Goal: Transaction & Acquisition: Purchase product/service

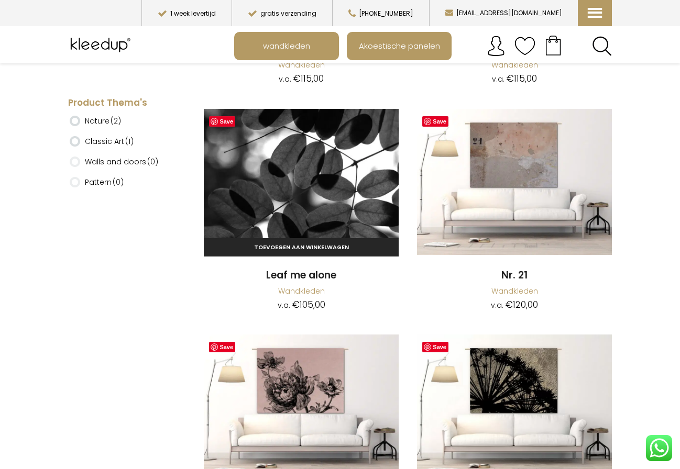
scroll to position [524, 0]
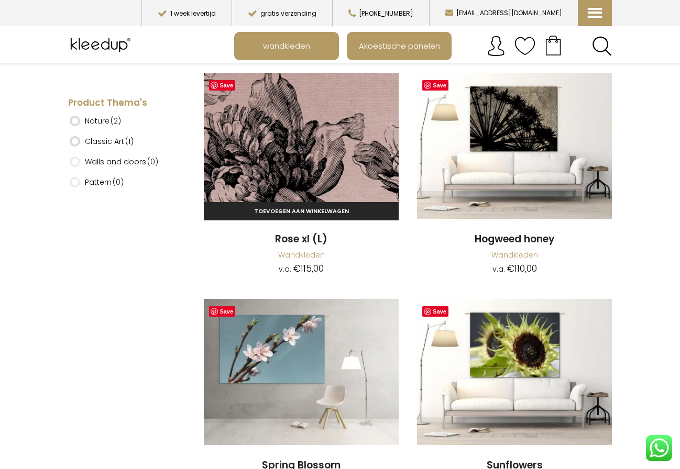
click at [303, 127] on img at bounding box center [301, 146] width 195 height 146
click at [299, 169] on img at bounding box center [301, 146] width 195 height 146
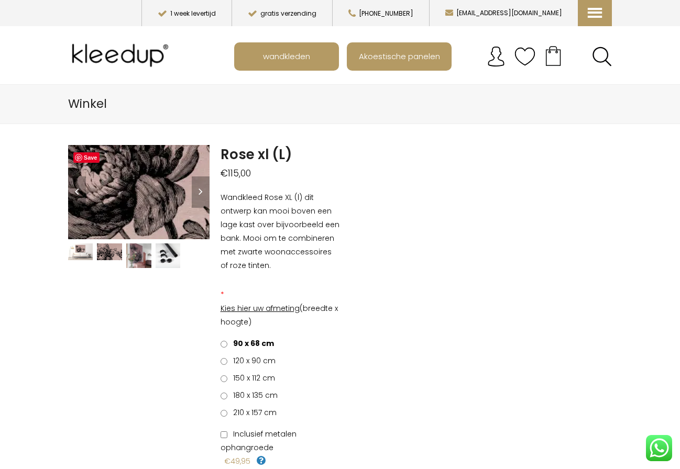
click at [136, 185] on img at bounding box center [152, 225] width 785 height 524
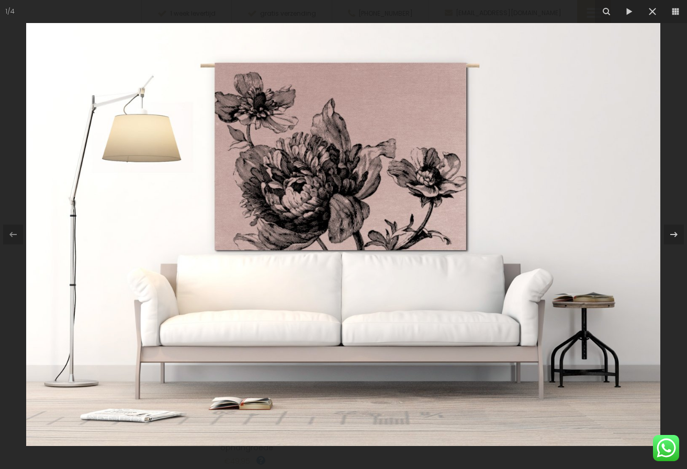
click at [298, 192] on img at bounding box center [343, 234] width 635 height 423
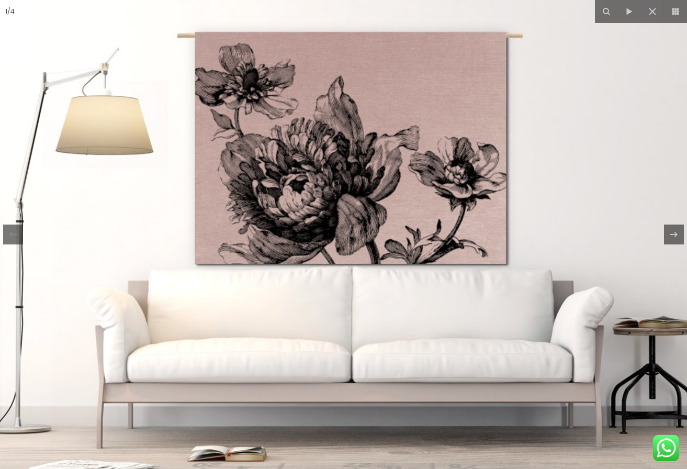
click at [297, 192] on img at bounding box center [354, 245] width 785 height 524
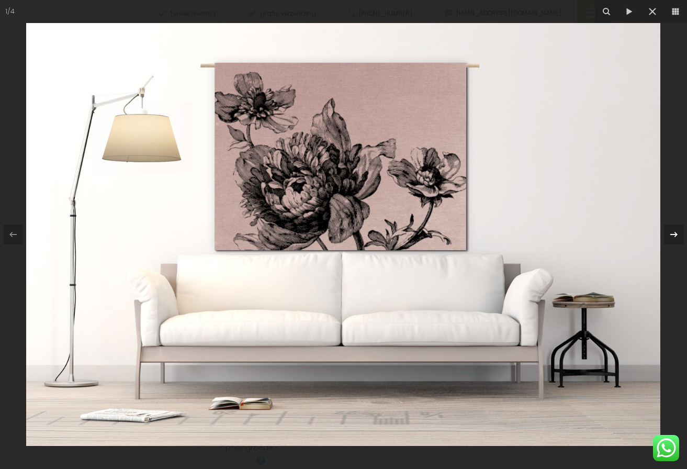
click at [676, 234] on icon at bounding box center [674, 234] width 7 height 5
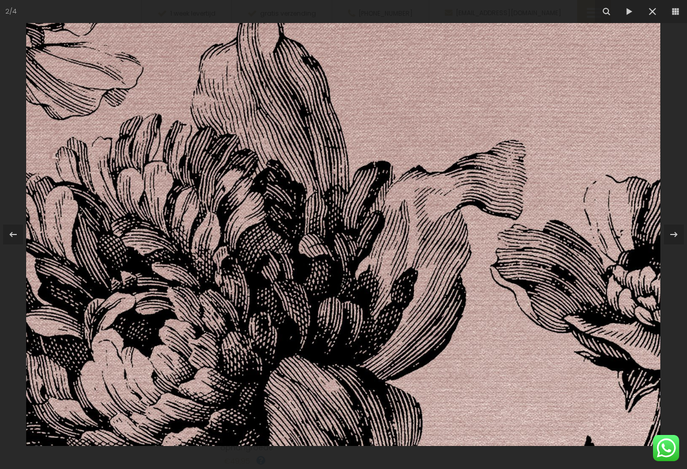
click at [337, 292] on img at bounding box center [343, 234] width 635 height 423
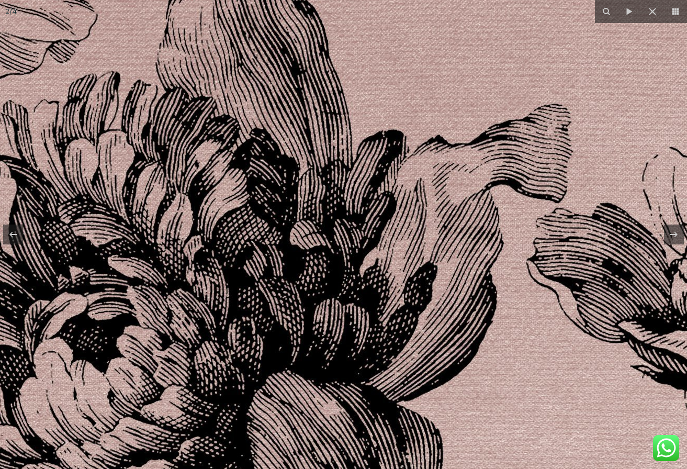
click at [337, 292] on img at bounding box center [344, 221] width 785 height 524
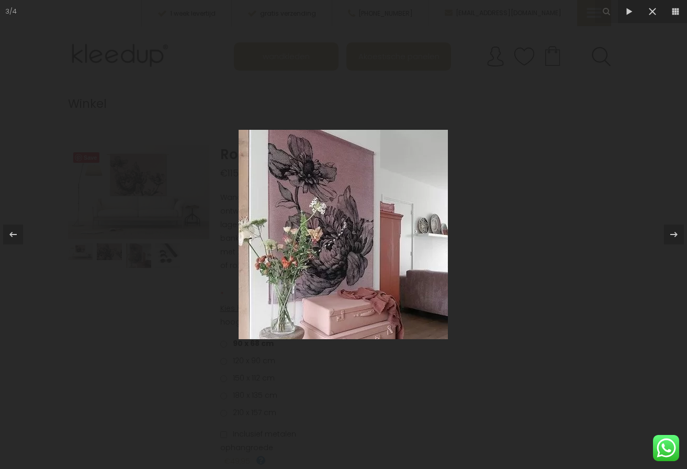
click at [344, 268] on img at bounding box center [343, 234] width 209 height 209
click at [673, 233] on icon at bounding box center [674, 234] width 13 height 13
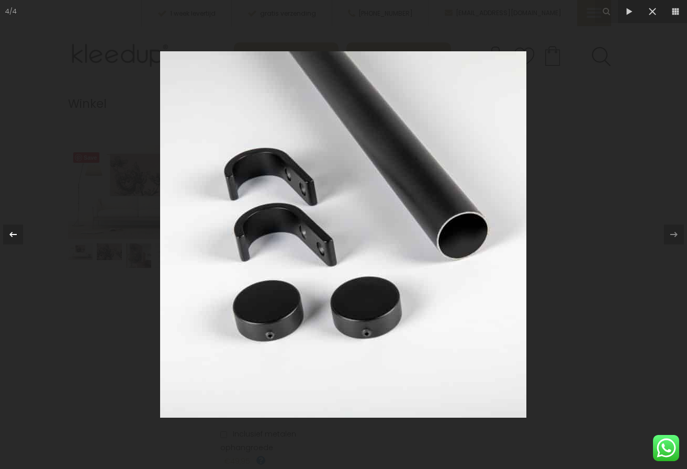
click at [16, 234] on icon at bounding box center [13, 234] width 13 height 13
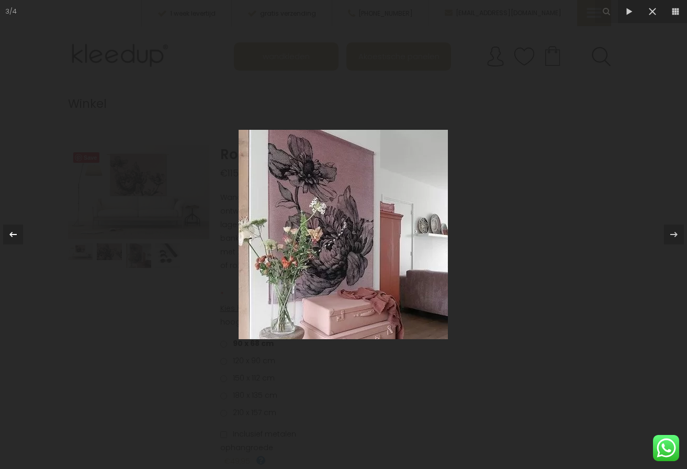
click at [19, 233] on icon at bounding box center [13, 234] width 13 height 13
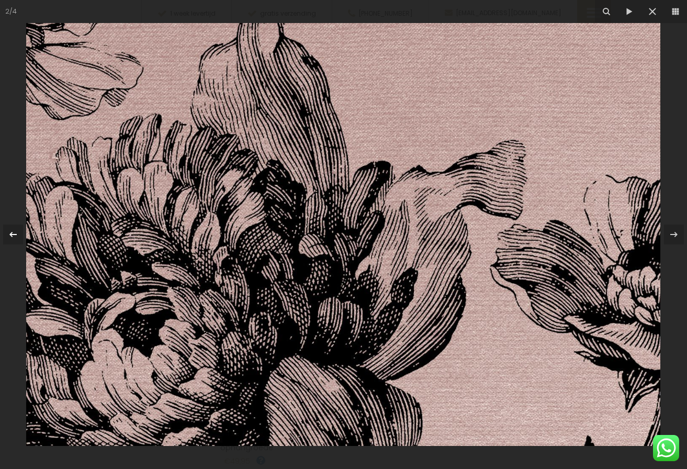
click at [19, 233] on icon at bounding box center [13, 234] width 13 height 13
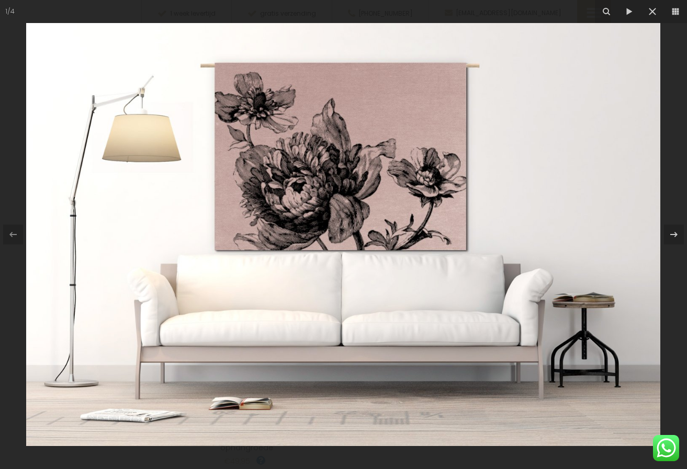
click at [324, 155] on img at bounding box center [343, 234] width 635 height 423
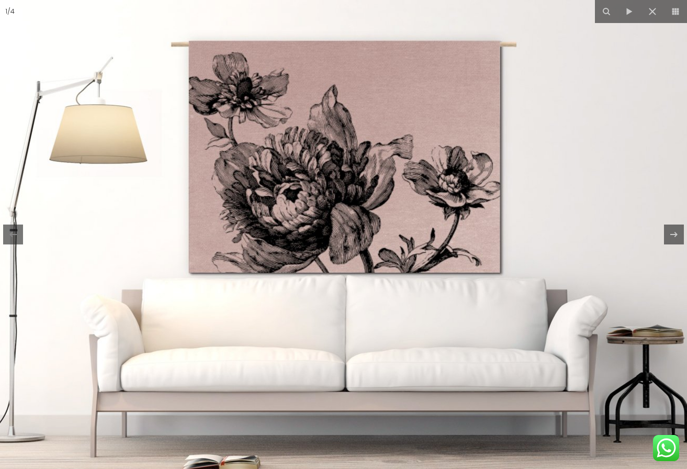
click at [325, 154] on img at bounding box center [347, 254] width 785 height 524
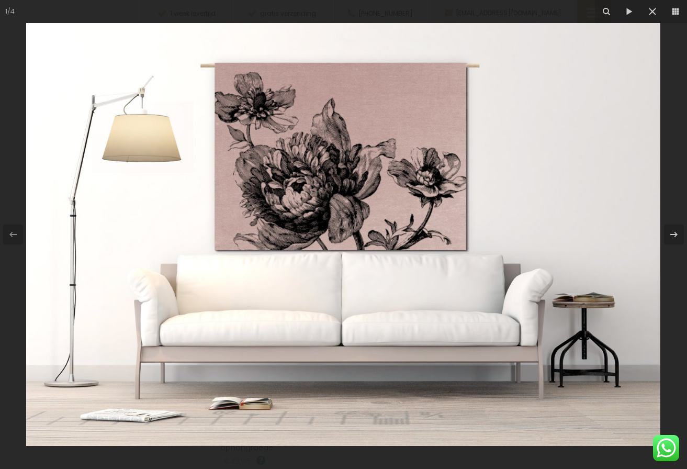
click at [325, 154] on img at bounding box center [343, 234] width 635 height 423
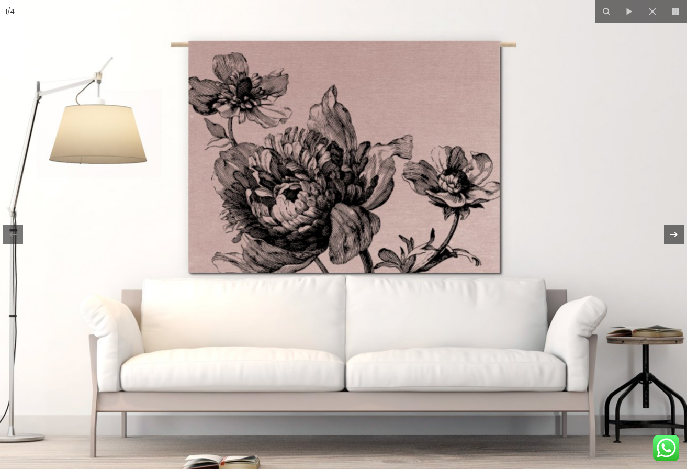
click at [679, 235] on div at bounding box center [674, 235] width 20 height 20
